Goal: Information Seeking & Learning: Learn about a topic

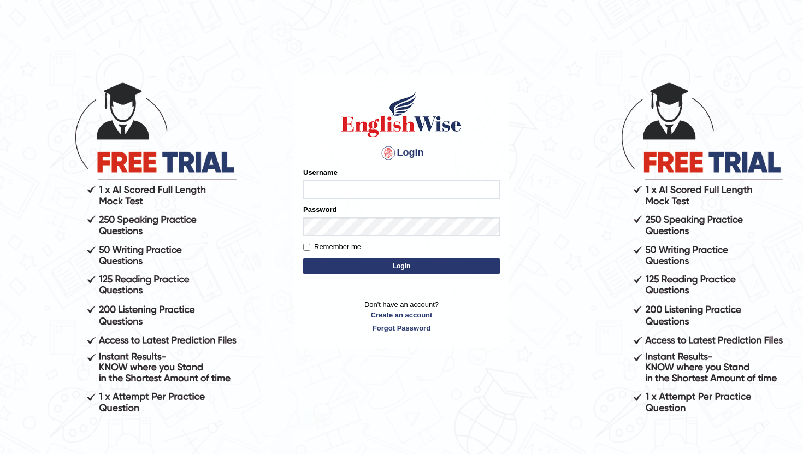
click at [342, 184] on input "Username" at bounding box center [401, 189] width 197 height 19
type input "PoojaD"
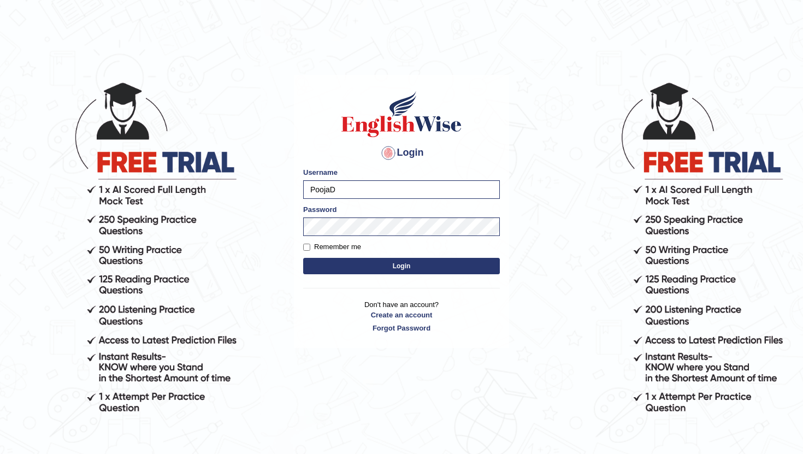
click at [345, 267] on button "Login" at bounding box center [401, 266] width 197 height 16
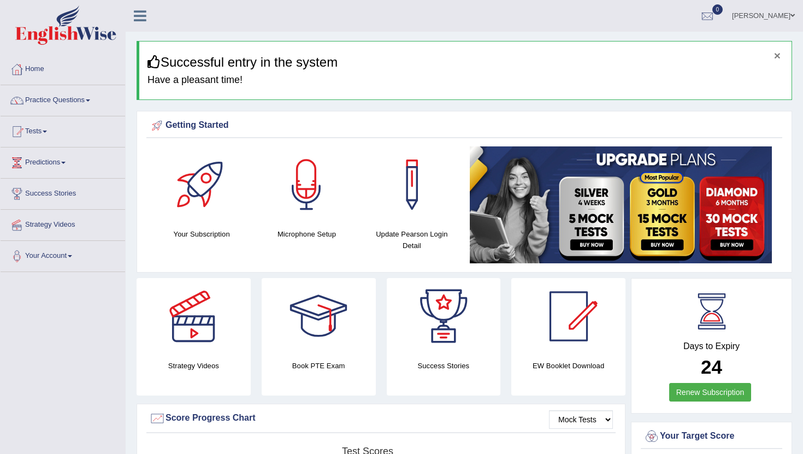
drag, startPoint x: 778, startPoint y: 56, endPoint x: 479, endPoint y: 95, distance: 301.5
click at [479, 95] on div "× Successful entry in the system Have a pleasant time!" at bounding box center [465, 70] width 656 height 59
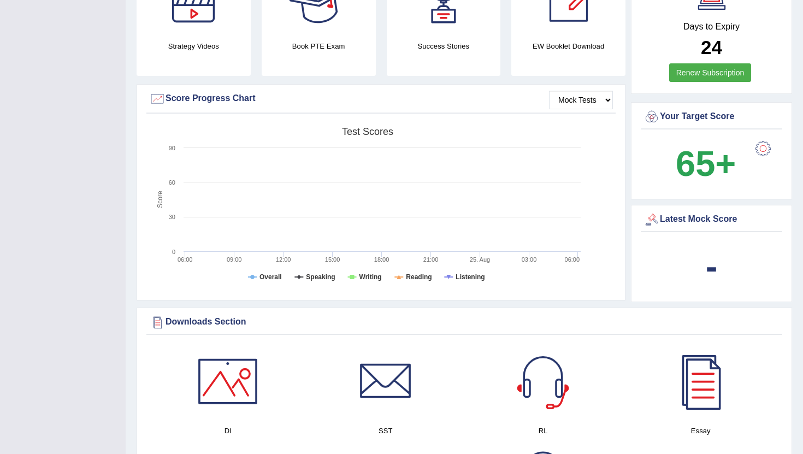
scroll to position [327, 0]
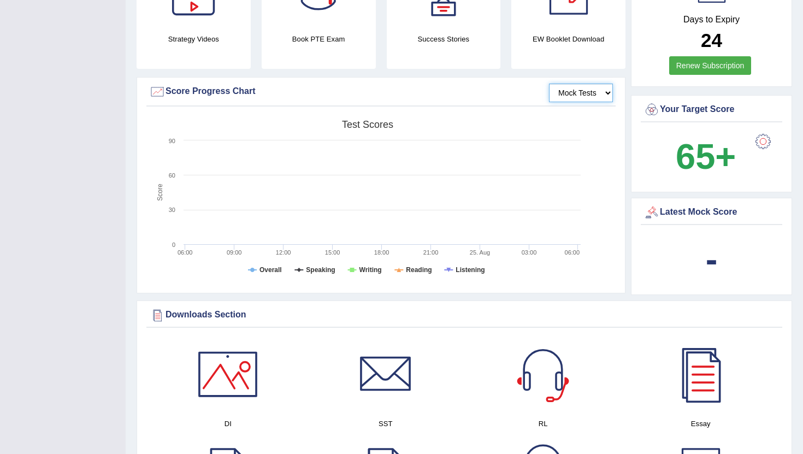
click at [590, 98] on select "Mock Tests" at bounding box center [581, 93] width 64 height 19
click at [549, 84] on select "Mock Tests" at bounding box center [581, 93] width 64 height 19
click at [605, 90] on select "Mock Tests" at bounding box center [581, 93] width 64 height 19
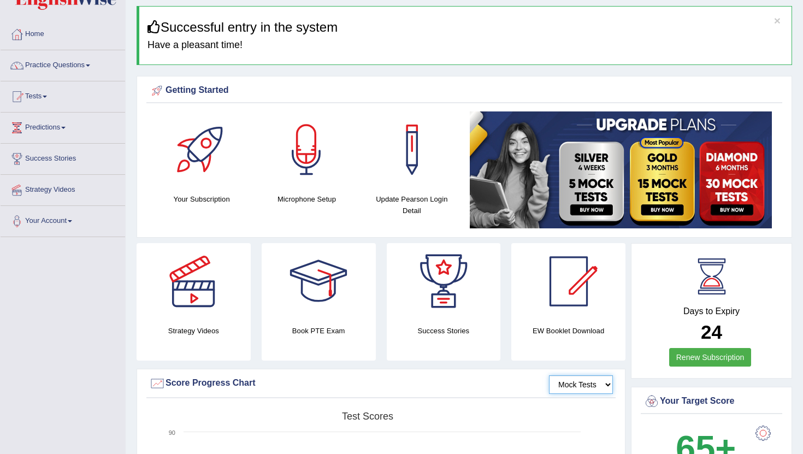
scroll to position [0, 0]
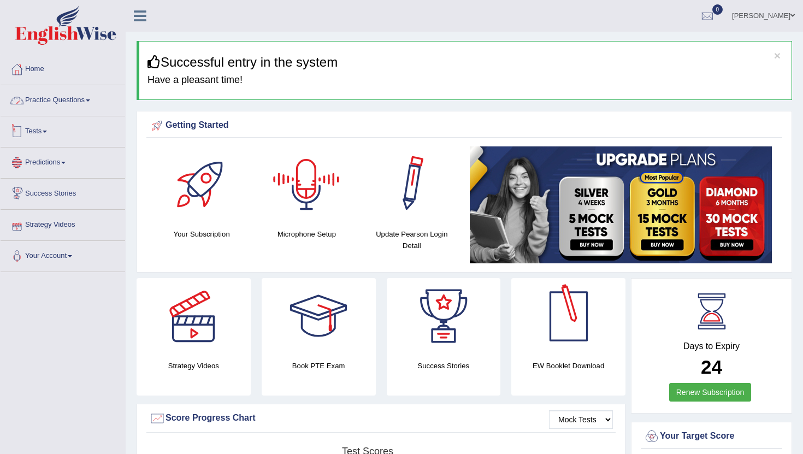
click at [54, 102] on link "Practice Questions" at bounding box center [63, 98] width 125 height 27
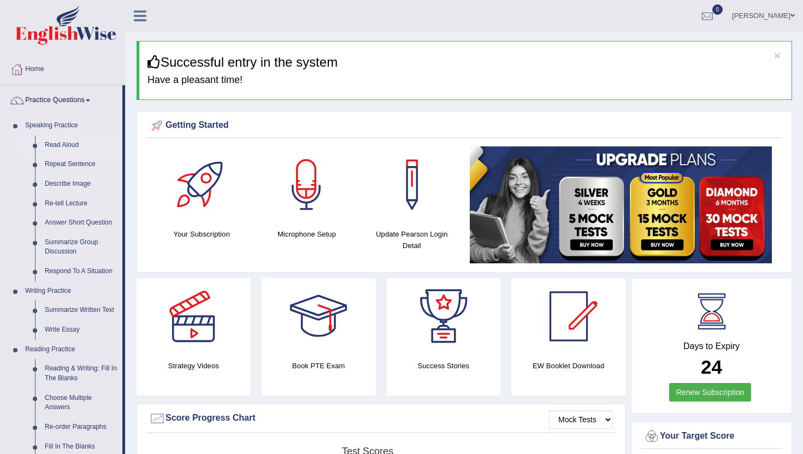
click at [69, 143] on link "Read Aloud" at bounding box center [81, 146] width 83 height 20
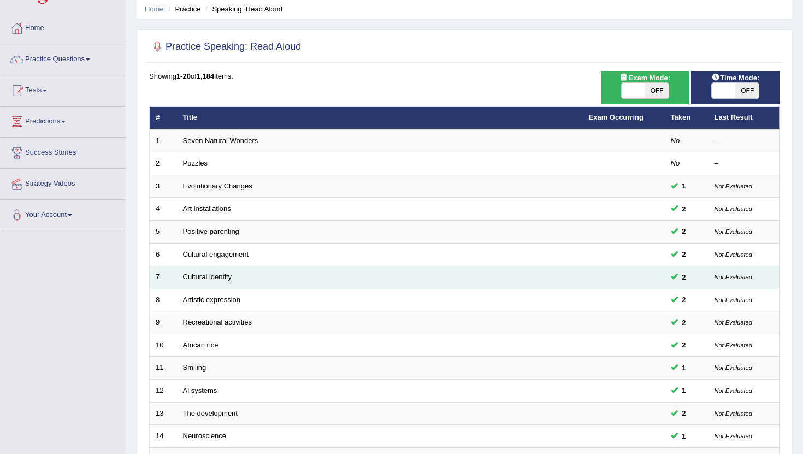
scroll to position [39, 0]
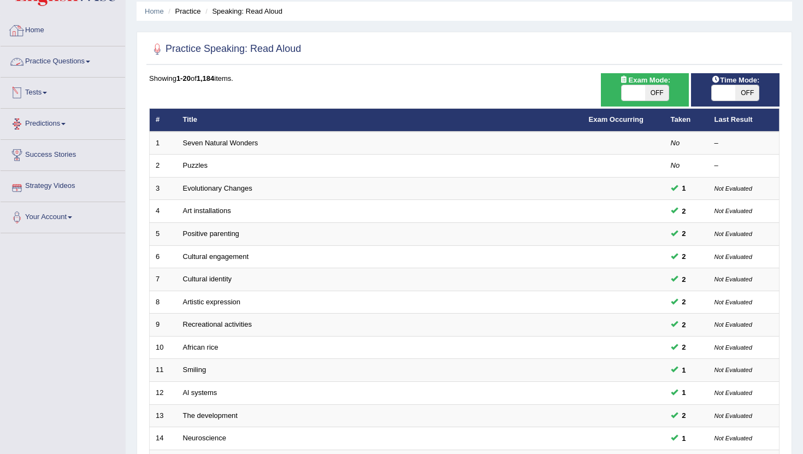
click at [44, 65] on link "Practice Questions" at bounding box center [63, 59] width 125 height 27
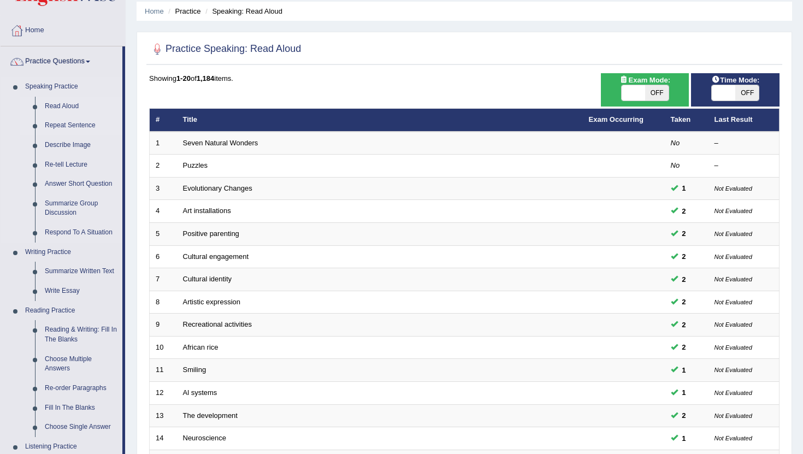
click at [55, 125] on link "Repeat Sentence" at bounding box center [81, 126] width 83 height 20
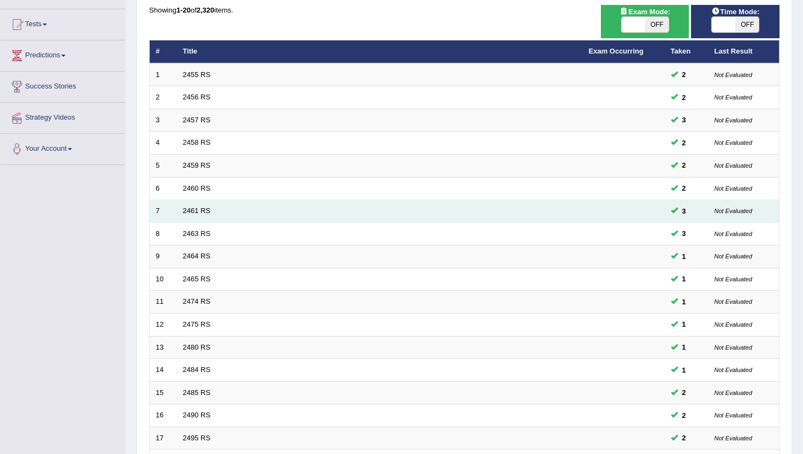
scroll to position [269, 0]
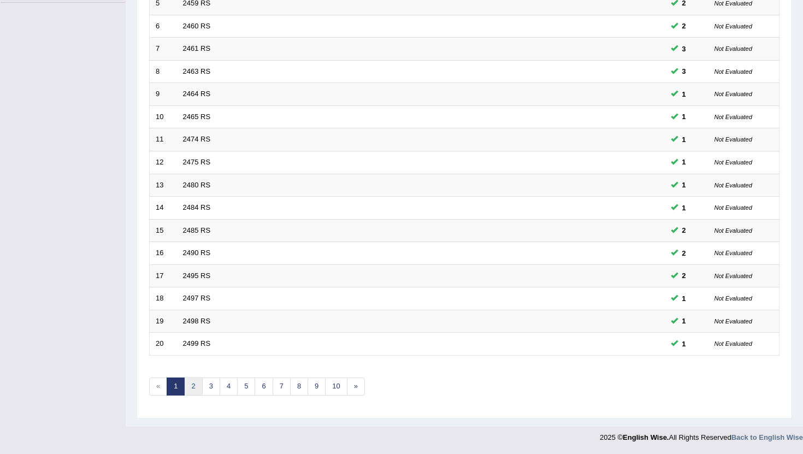
click at [191, 385] on link "2" at bounding box center [193, 387] width 18 height 18
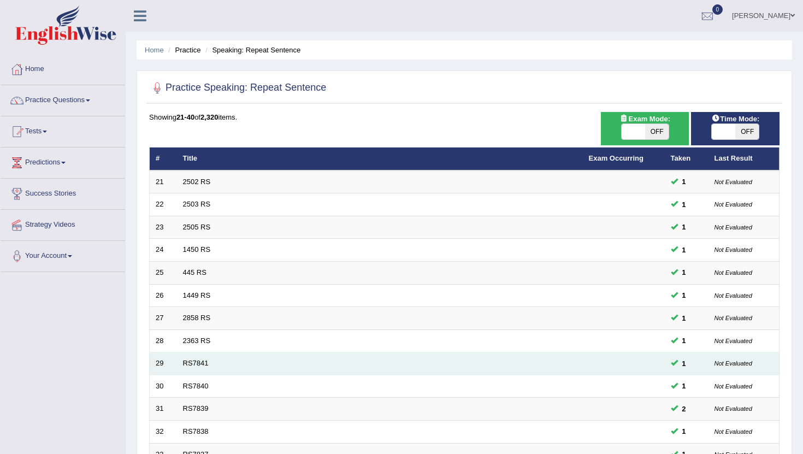
scroll to position [269, 0]
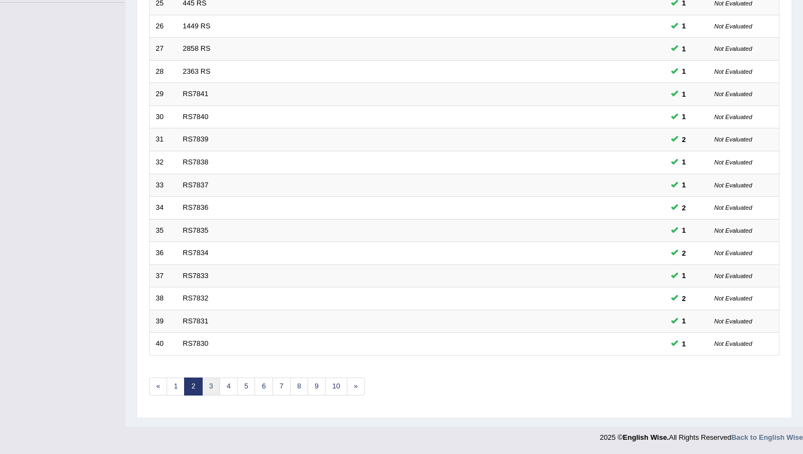
click at [208, 389] on link "3" at bounding box center [211, 387] width 18 height 18
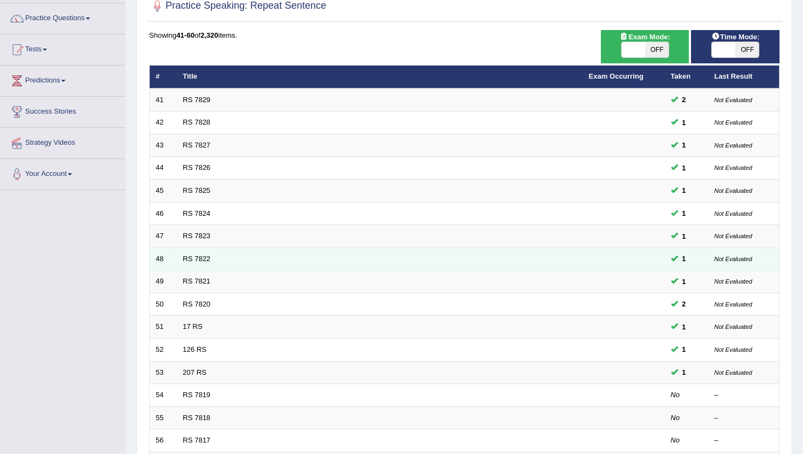
scroll to position [269, 0]
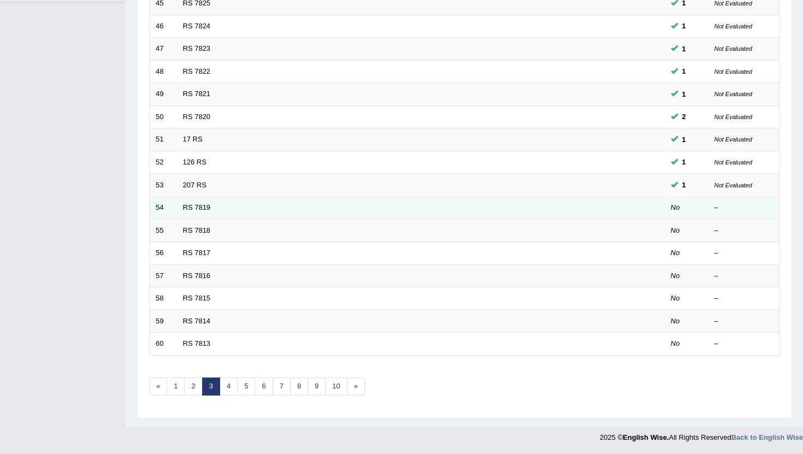
click at [206, 213] on td "RS 7819" at bounding box center [380, 208] width 406 height 23
click at [199, 207] on link "RS 7819" at bounding box center [197, 207] width 28 height 8
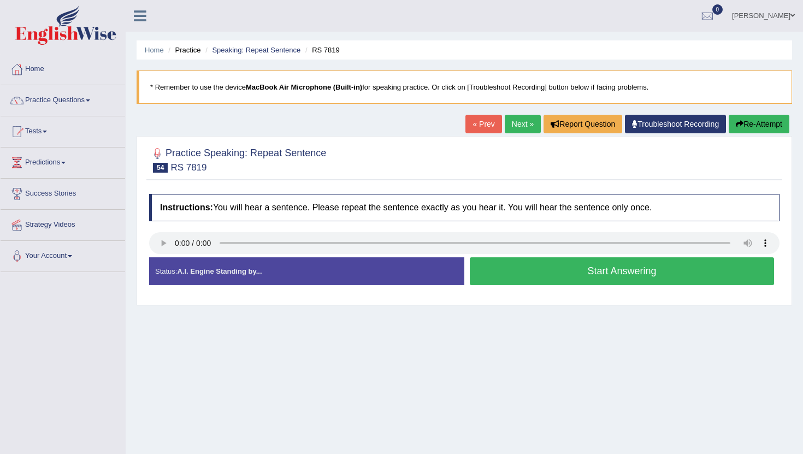
click at [510, 268] on button "Start Answering" at bounding box center [622, 271] width 304 height 28
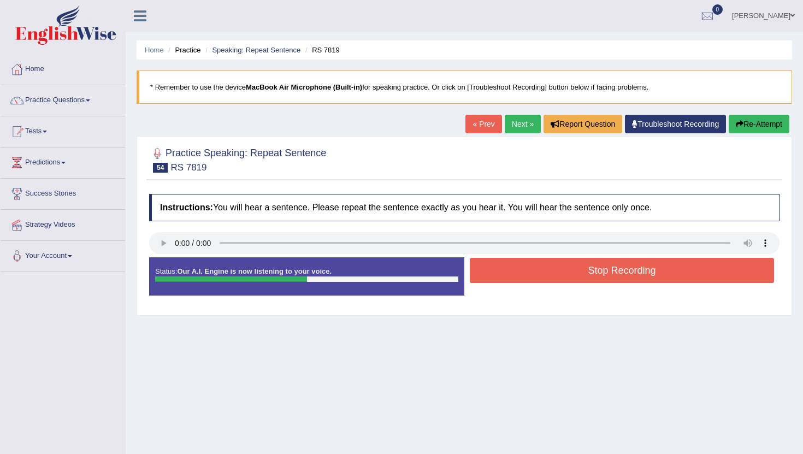
click at [510, 268] on button "Stop Recording" at bounding box center [622, 270] width 304 height 25
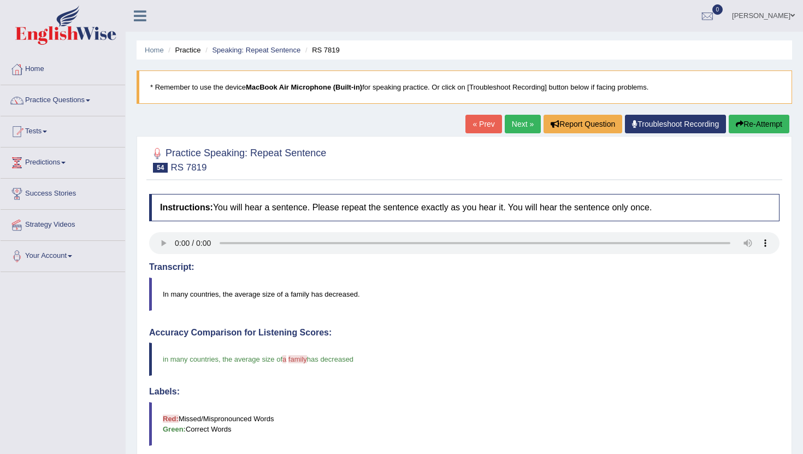
click at [514, 123] on link "Next »" at bounding box center [523, 124] width 36 height 19
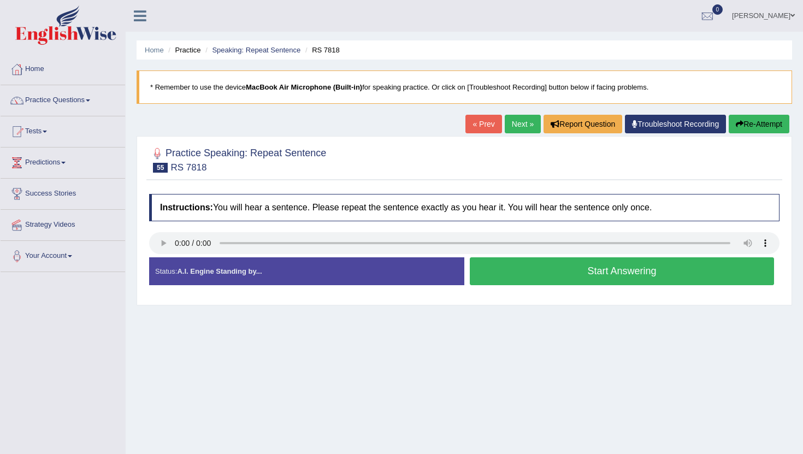
click at [498, 271] on button "Start Answering" at bounding box center [622, 271] width 304 height 28
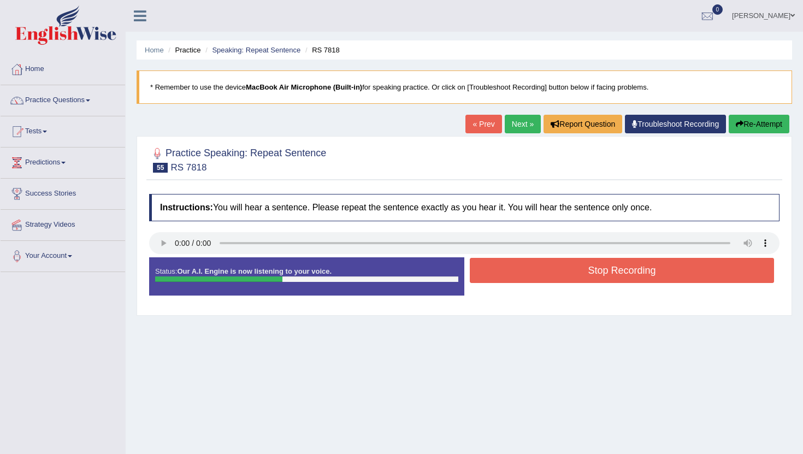
click at [498, 271] on button "Stop Recording" at bounding box center [622, 270] width 304 height 25
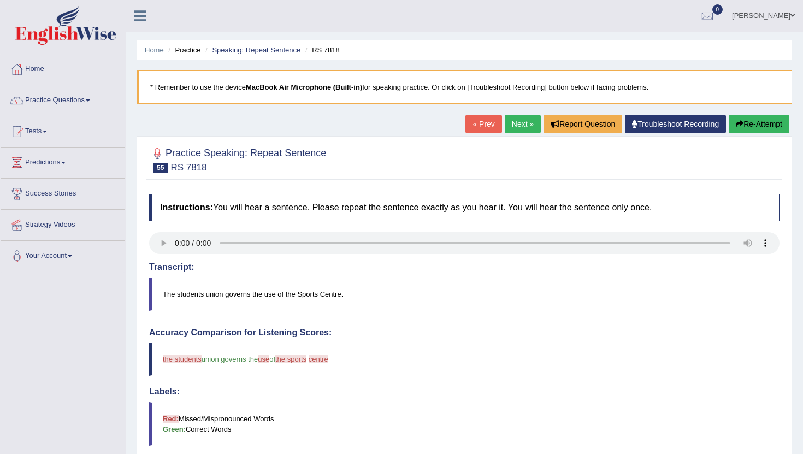
click at [516, 119] on link "Next »" at bounding box center [523, 124] width 36 height 19
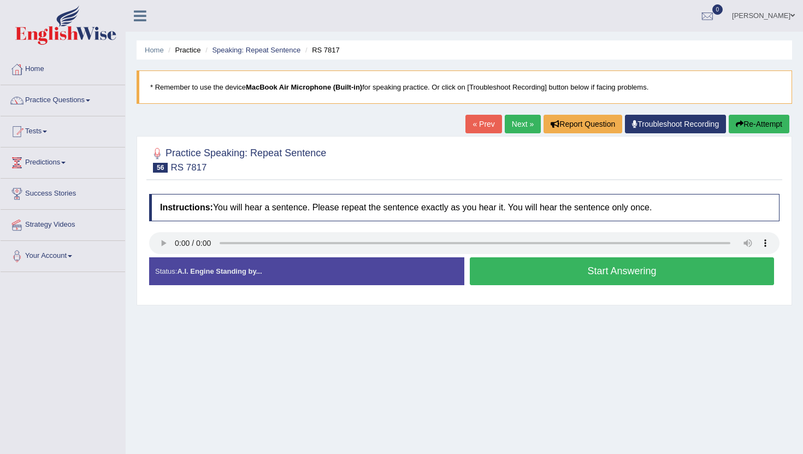
click at [523, 274] on button "Start Answering" at bounding box center [622, 271] width 304 height 28
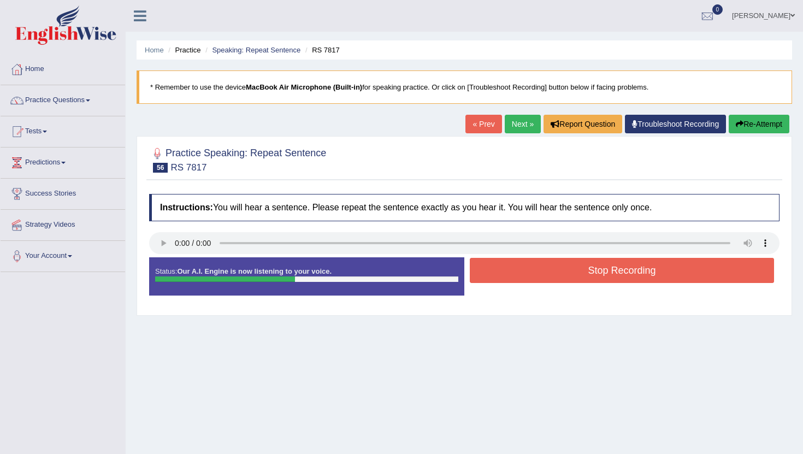
click at [523, 274] on button "Stop Recording" at bounding box center [622, 270] width 304 height 25
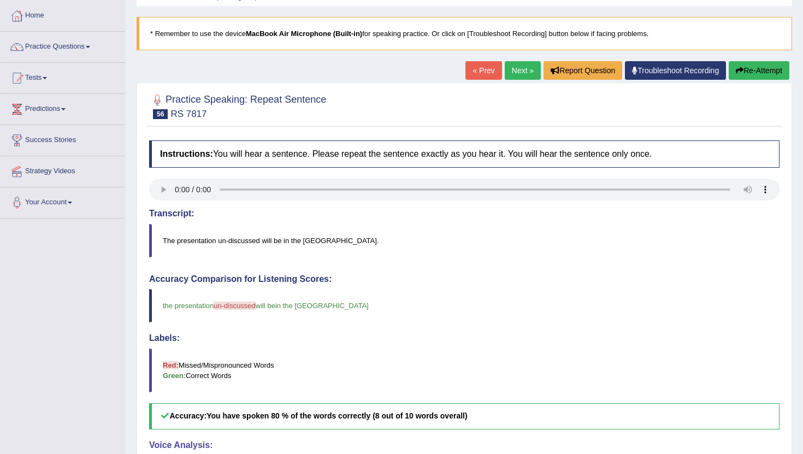
scroll to position [40, 0]
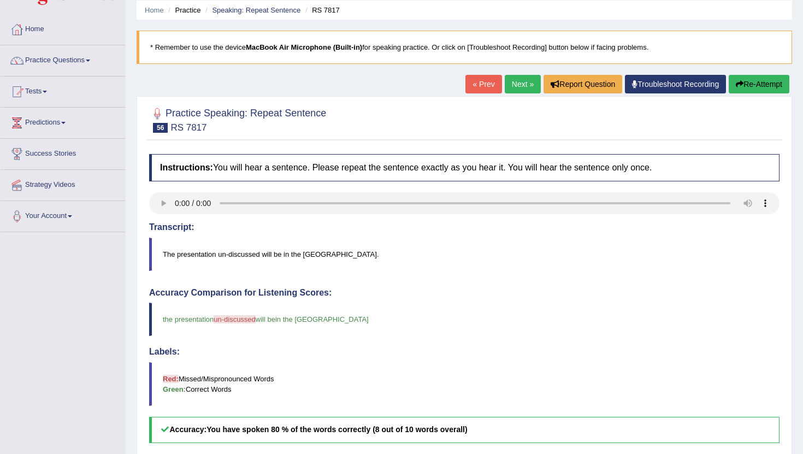
click at [521, 78] on link "Next »" at bounding box center [523, 84] width 36 height 19
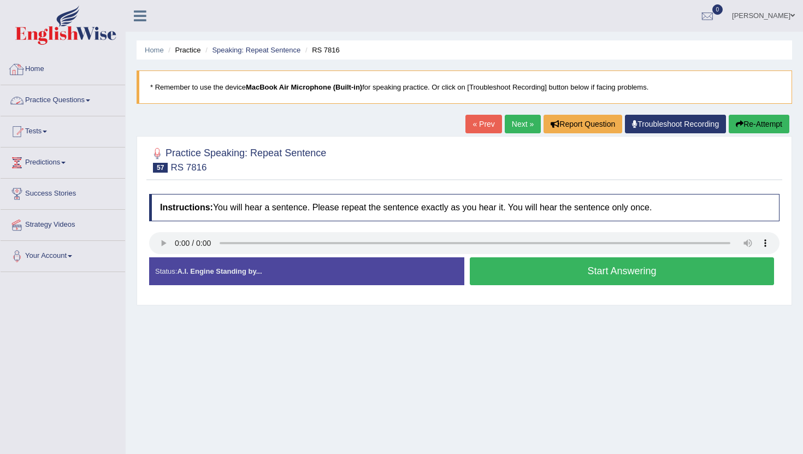
click at [34, 67] on link "Home" at bounding box center [63, 67] width 125 height 27
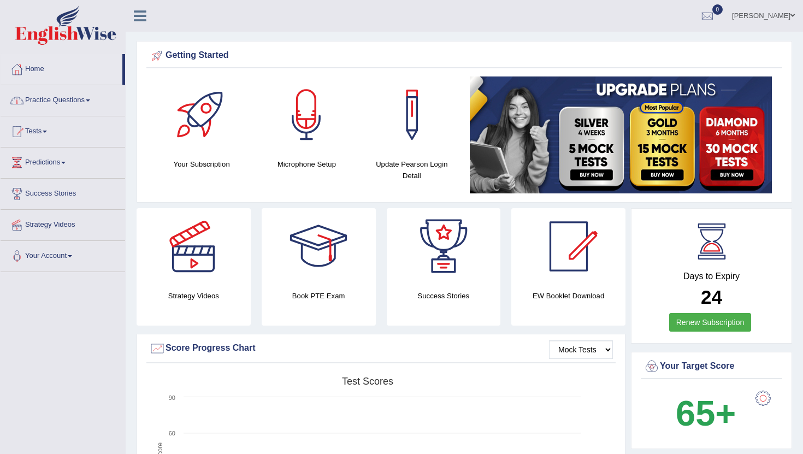
click at [54, 104] on link "Practice Questions" at bounding box center [63, 98] width 125 height 27
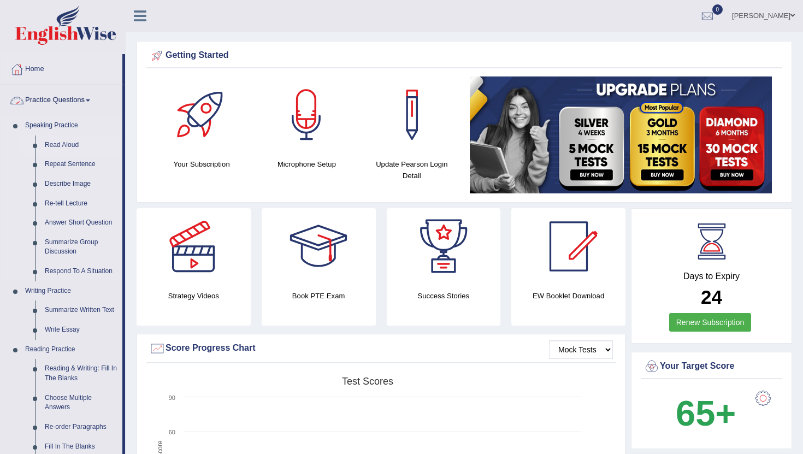
click at [56, 146] on link "Read Aloud" at bounding box center [81, 146] width 83 height 20
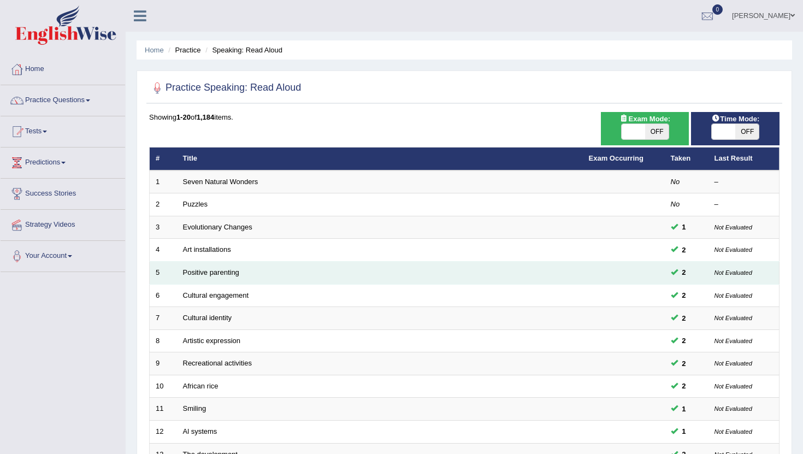
scroll to position [269, 0]
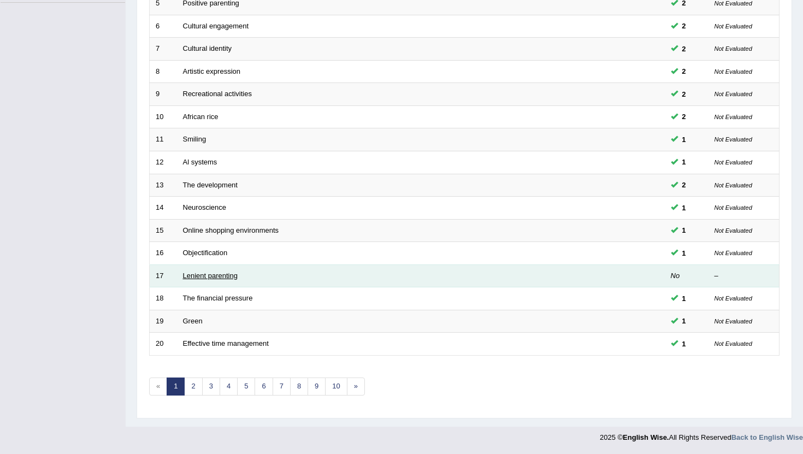
click at [211, 278] on link "Lenient parenting" at bounding box center [210, 276] width 55 height 8
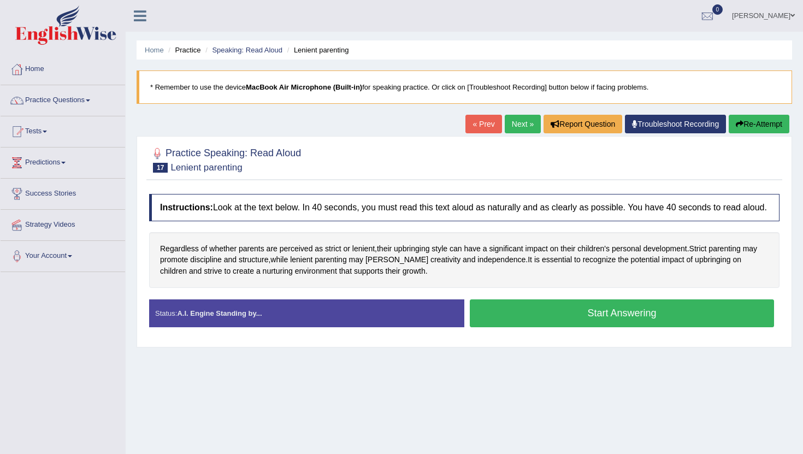
click at [529, 324] on button "Start Answering" at bounding box center [622, 314] width 304 height 28
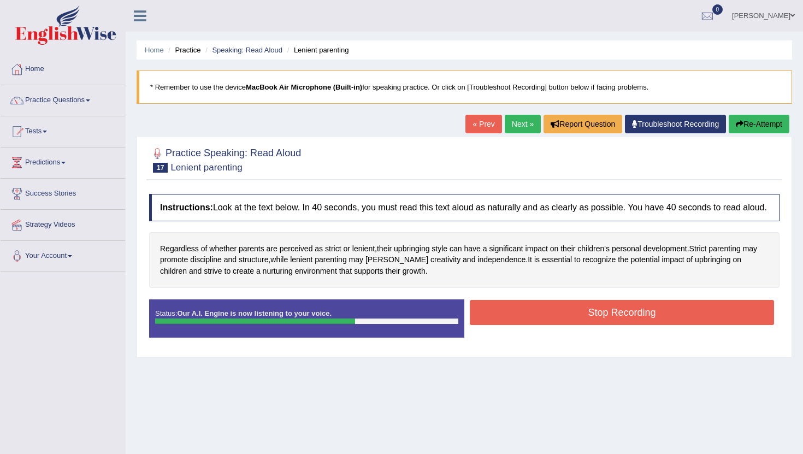
click at [529, 324] on button "Stop Recording" at bounding box center [622, 312] width 304 height 25
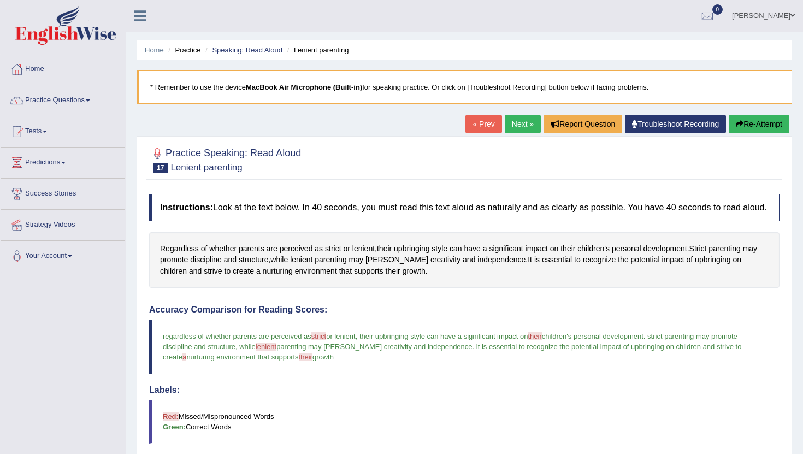
click at [519, 122] on link "Next »" at bounding box center [523, 124] width 36 height 19
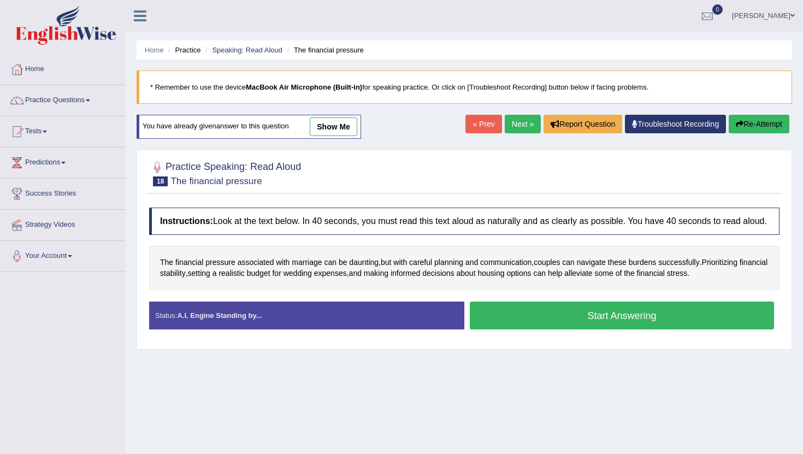
click at [508, 322] on button "Start Answering" at bounding box center [622, 316] width 304 height 28
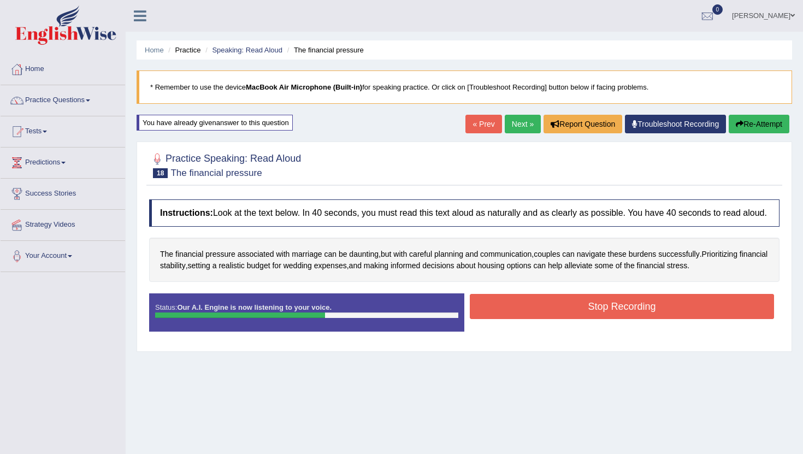
click at [508, 319] on button "Stop Recording" at bounding box center [622, 306] width 304 height 25
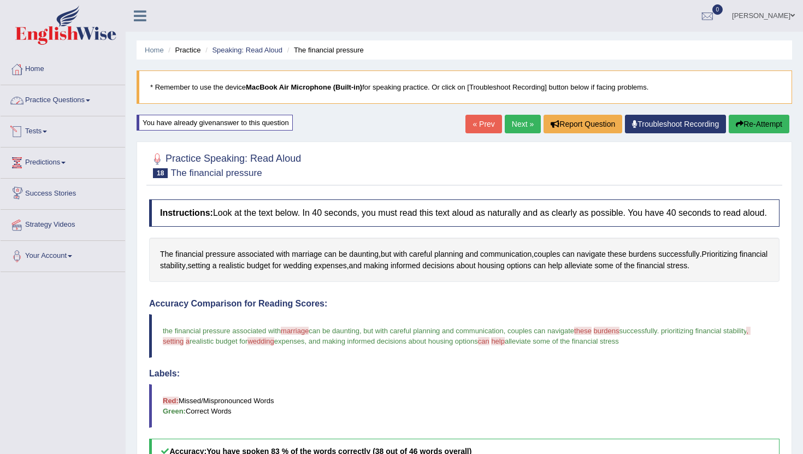
click at [46, 105] on link "Practice Questions" at bounding box center [63, 98] width 125 height 27
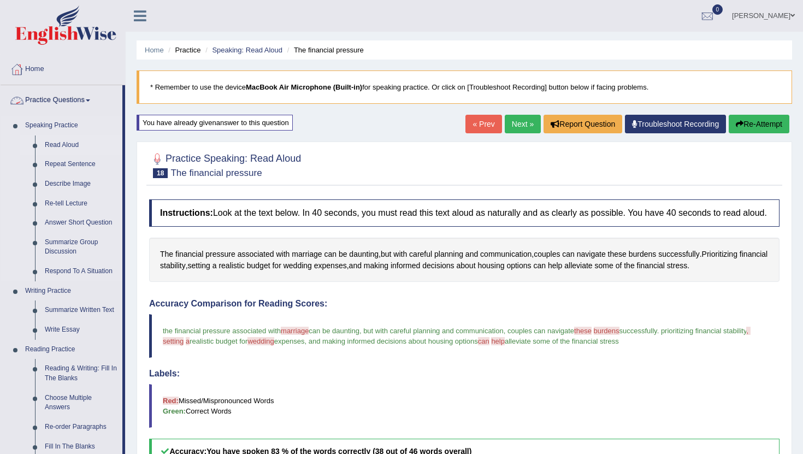
click at [49, 143] on link "Read Aloud" at bounding box center [81, 146] width 83 height 20
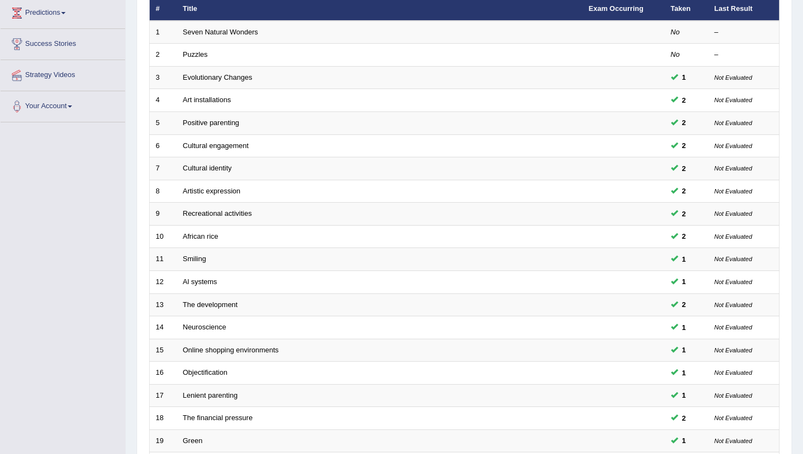
scroll to position [269, 0]
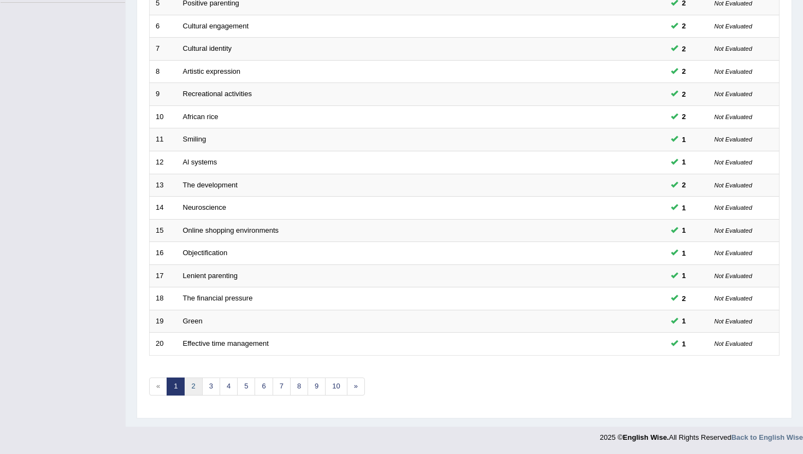
click at [195, 385] on link "2" at bounding box center [193, 387] width 18 height 18
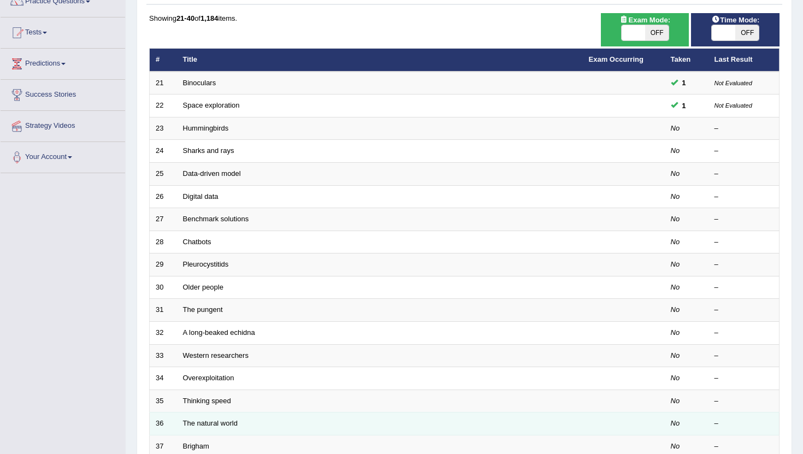
scroll to position [140, 0]
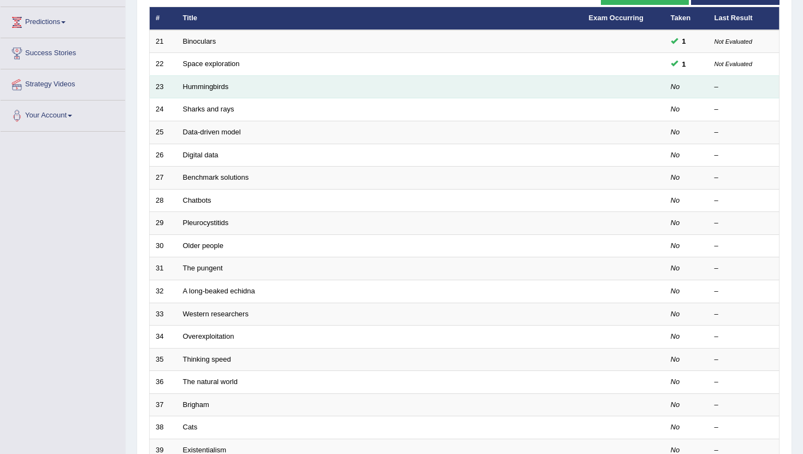
click at [196, 81] on td "Hummingbirds" at bounding box center [380, 86] width 406 height 23
click at [196, 84] on link "Hummingbirds" at bounding box center [206, 87] width 46 height 8
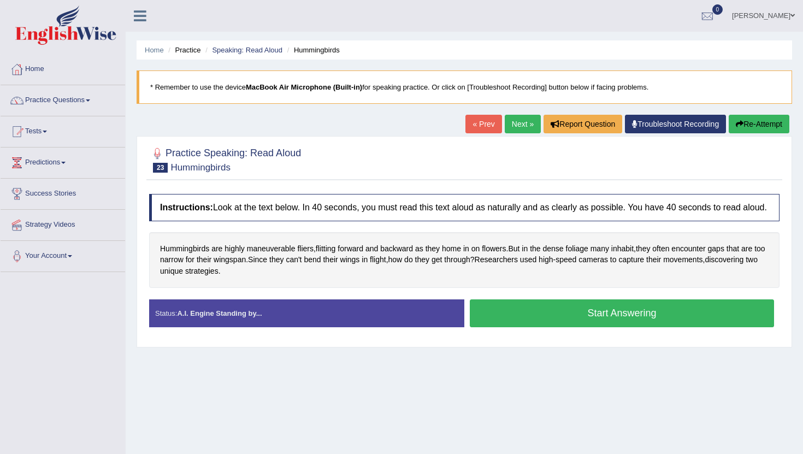
click at [569, 324] on button "Start Answering" at bounding box center [622, 314] width 304 height 28
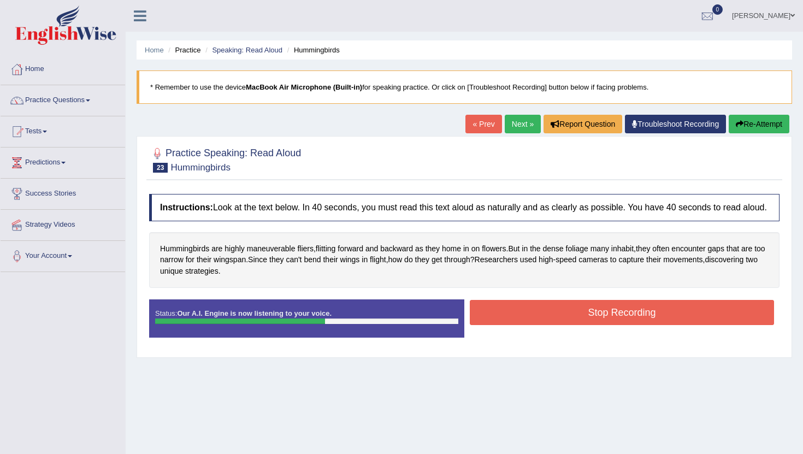
click at [569, 324] on button "Stop Recording" at bounding box center [622, 312] width 304 height 25
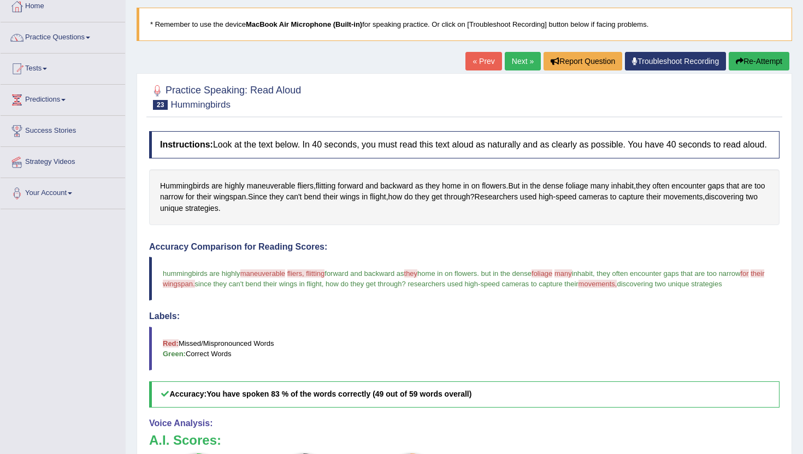
scroll to position [60, 0]
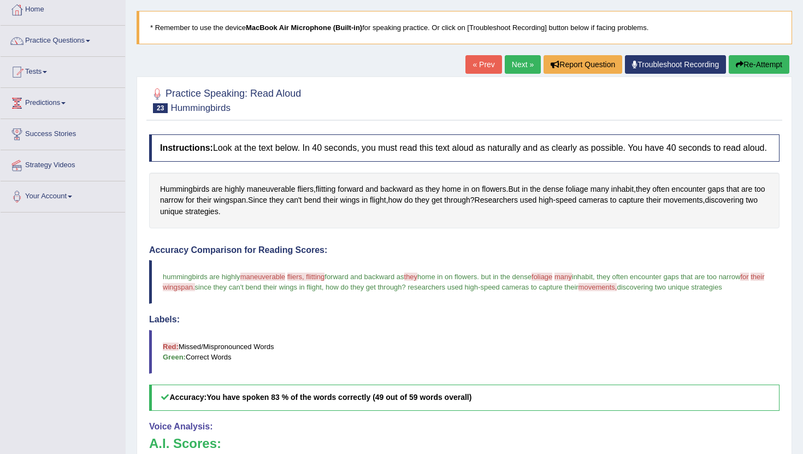
click at [518, 67] on link "Next »" at bounding box center [523, 64] width 36 height 19
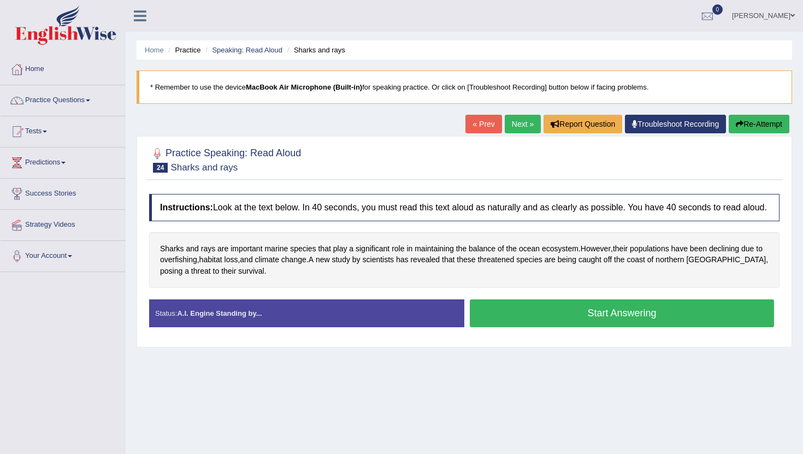
click at [506, 325] on button "Start Answering" at bounding box center [622, 314] width 304 height 28
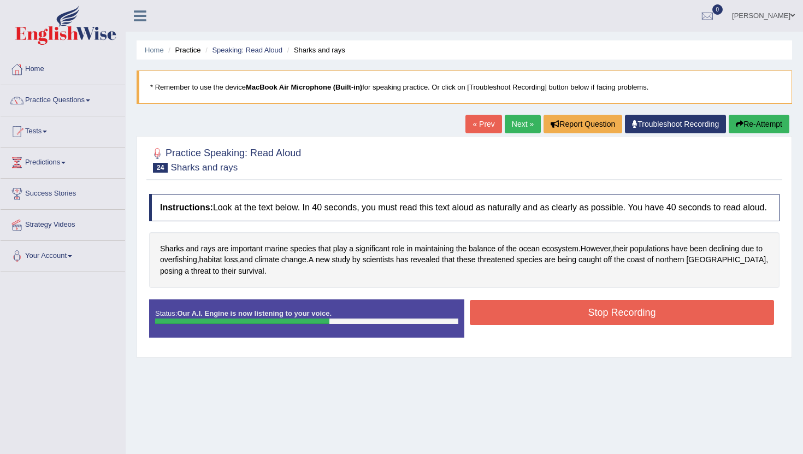
click at [506, 325] on button "Stop Recording" at bounding box center [622, 312] width 304 height 25
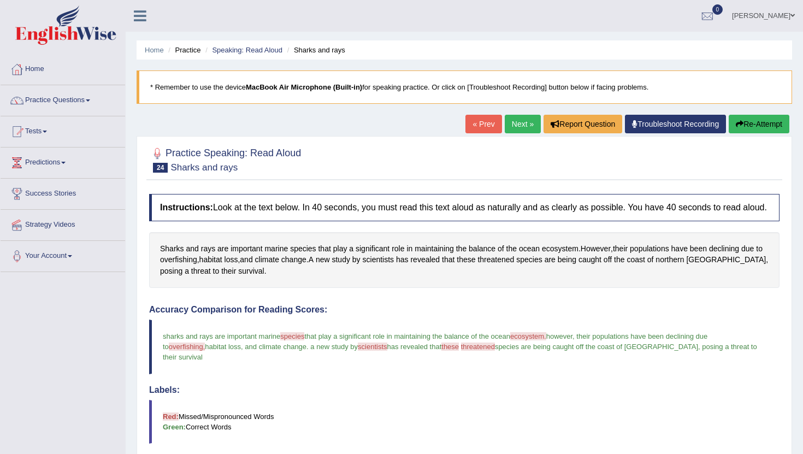
click at [516, 119] on link "Next »" at bounding box center [523, 124] width 36 height 19
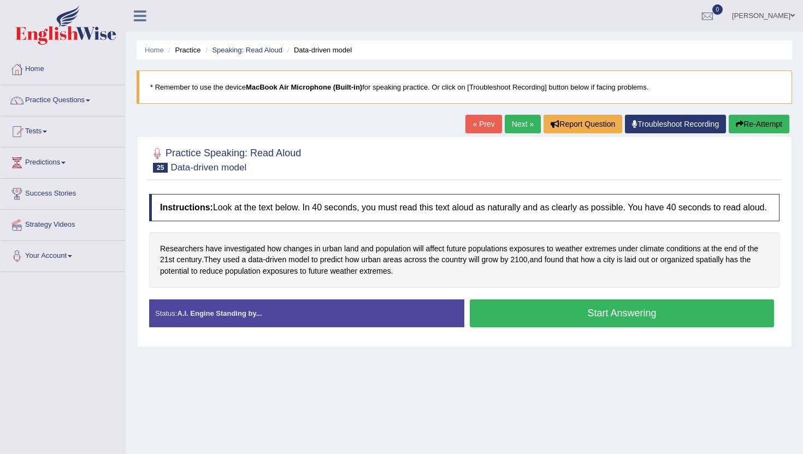
click at [514, 320] on button "Start Answering" at bounding box center [622, 314] width 304 height 28
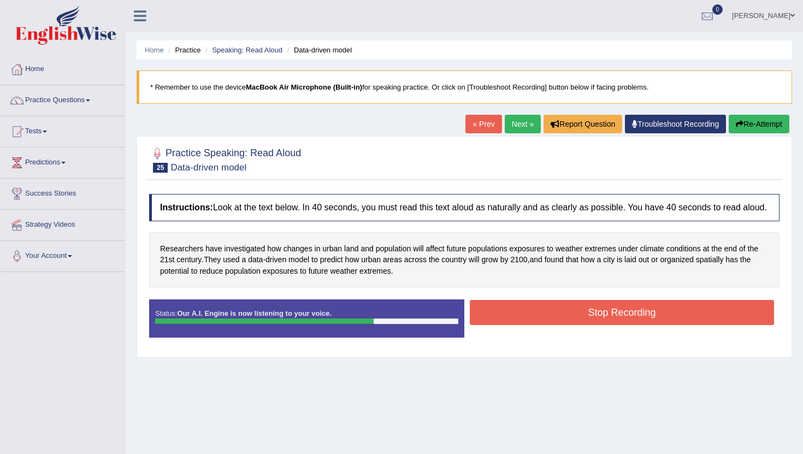
click at [514, 320] on button "Stop Recording" at bounding box center [622, 312] width 304 height 25
